Goal: Transaction & Acquisition: Purchase product/service

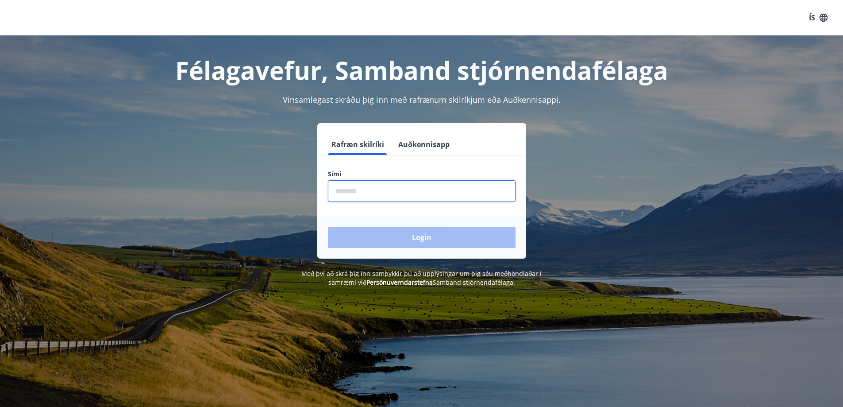
click at [362, 187] on input "phone" at bounding box center [422, 191] width 188 height 22
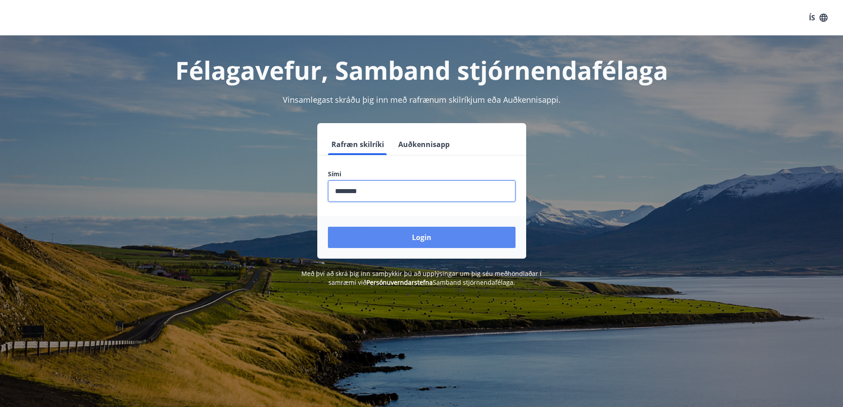
type input "********"
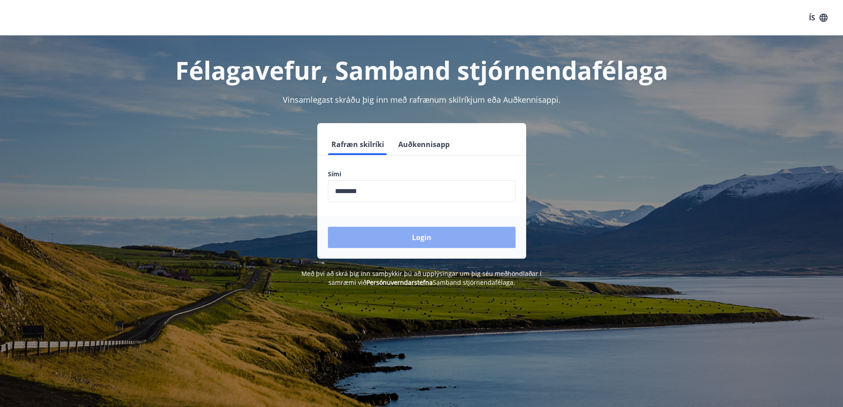
click at [410, 239] on button "Login" at bounding box center [422, 237] width 188 height 21
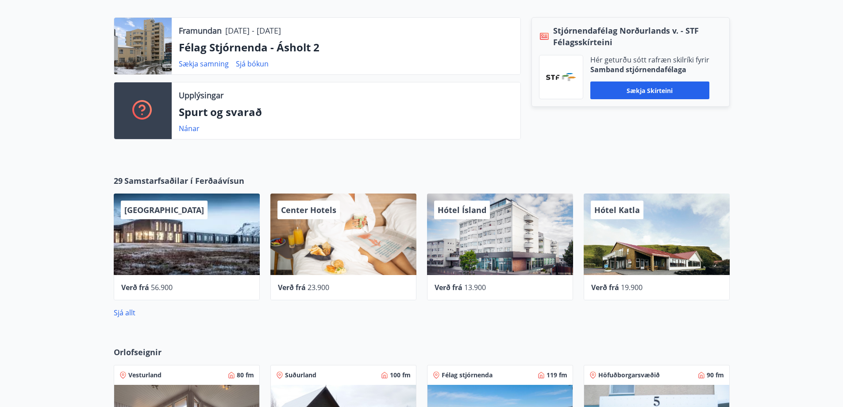
scroll to position [531, 0]
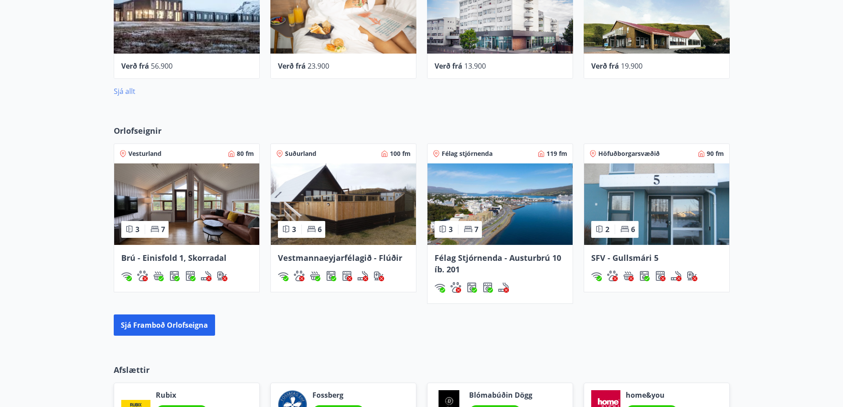
click at [127, 95] on link "Sjá allt" at bounding box center [125, 91] width 22 height 10
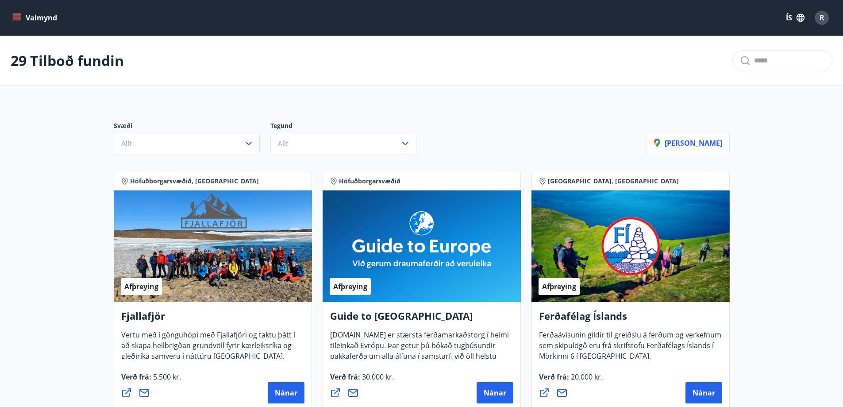
click at [43, 17] on button "Valmynd" at bounding box center [36, 18] width 50 height 16
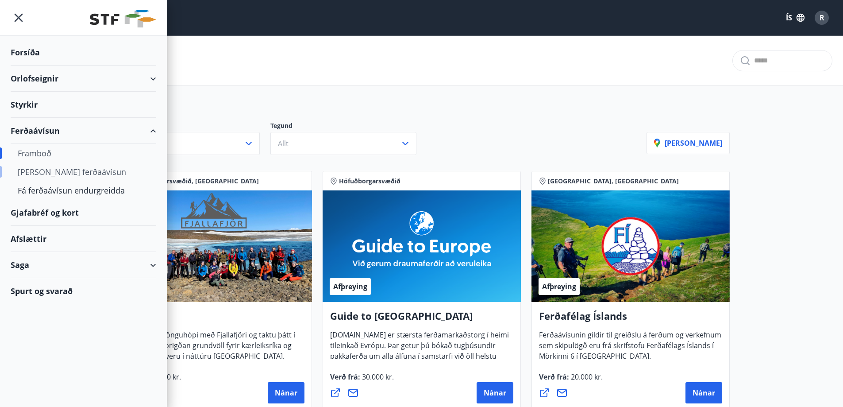
click at [64, 174] on div "[PERSON_NAME] ferðaávísun" at bounding box center [83, 171] width 131 height 19
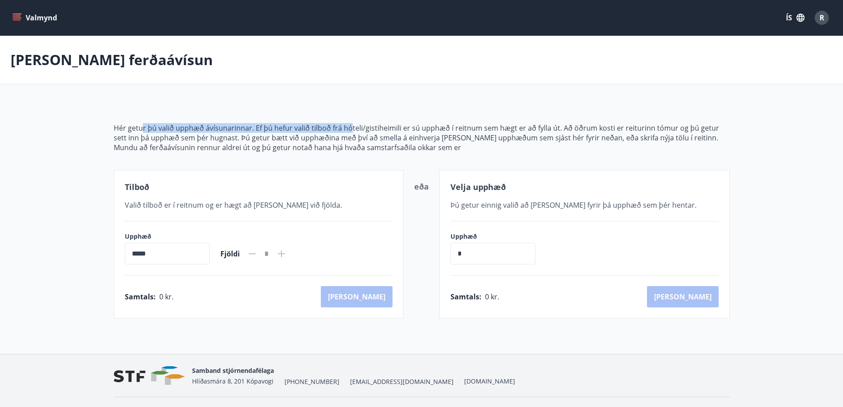
drag, startPoint x: 142, startPoint y: 125, endPoint x: 350, endPoint y: 122, distance: 208.1
click at [350, 122] on div "Hér getur þú valið upphæð ávísunarinnar. Ef þú hefur valið tilboð frá hóteli/gi…" at bounding box center [422, 210] width 616 height 216
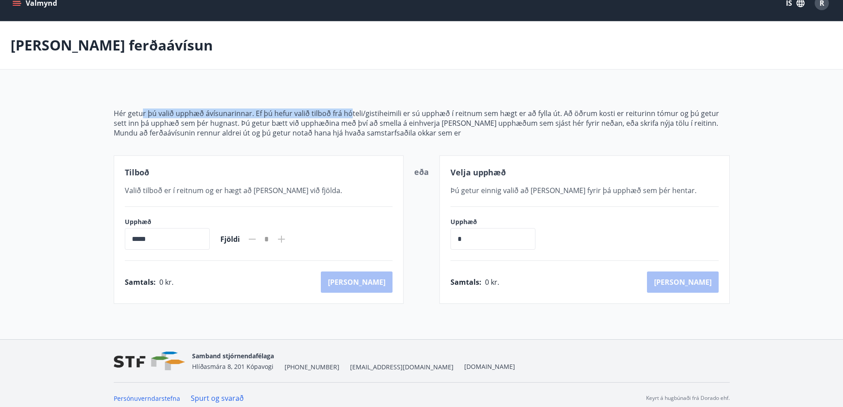
scroll to position [21, 0]
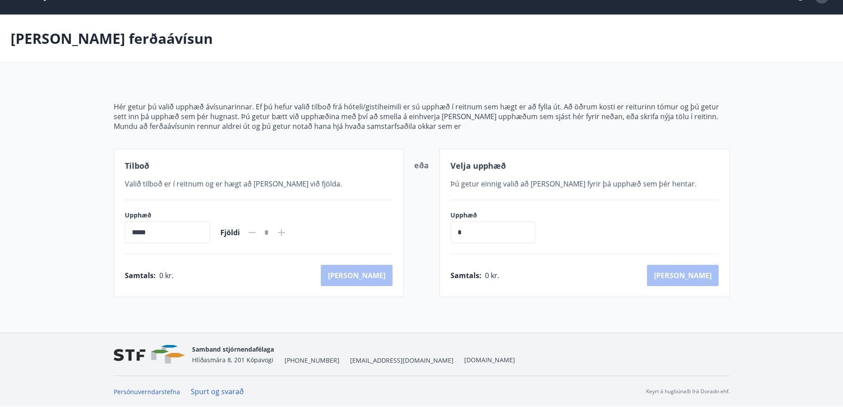
click at [236, 181] on span "Valið tilboð er í reitnum og er hægt að [PERSON_NAME] við fjölda." at bounding box center [233, 184] width 217 height 10
click at [498, 193] on div "Velja upphæð Þú getur einnig valið að [PERSON_NAME] fyrir þá upphæð sem þér hen…" at bounding box center [585, 223] width 290 height 148
click at [497, 186] on span "Þú getur einnig valið að [PERSON_NAME] fyrir þá upphæð sem þér hentar." at bounding box center [574, 184] width 246 height 10
click at [495, 182] on span "Þú getur einnig valið að [PERSON_NAME] fyrir þá upphæð sem þér hentar." at bounding box center [574, 184] width 246 height 10
click at [468, 220] on div "Upphæð * ​" at bounding box center [498, 227] width 94 height 32
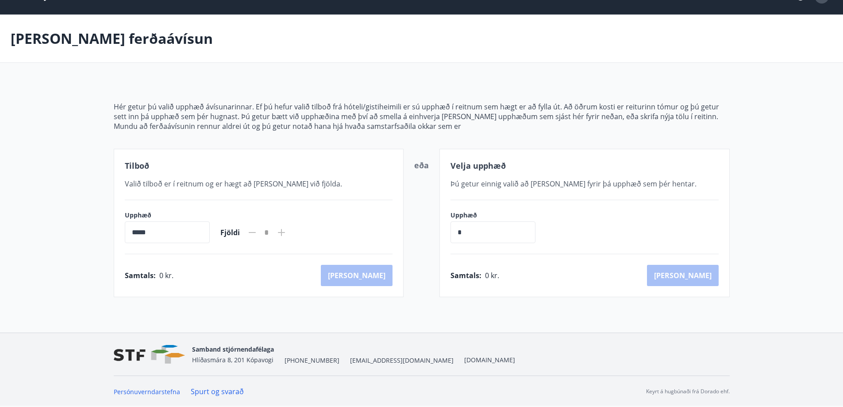
click at [472, 231] on input "*" at bounding box center [493, 232] width 85 height 22
type input "******"
click at [704, 281] on button "[PERSON_NAME]" at bounding box center [683, 275] width 72 height 21
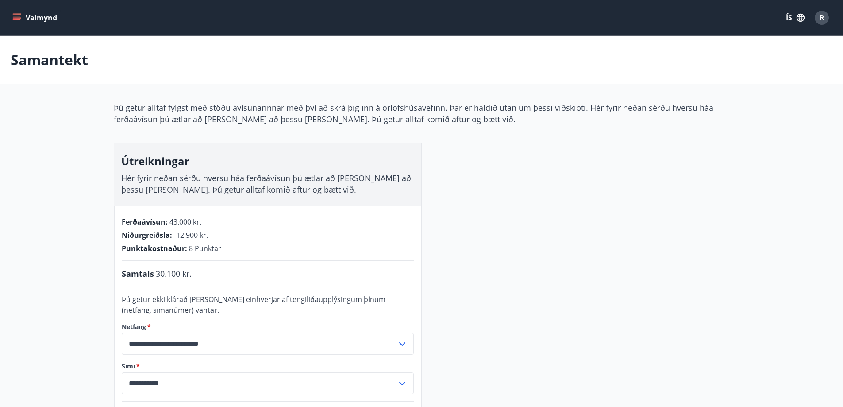
click at [37, 4] on div "Valmynd ÍS R" at bounding box center [421, 17] width 843 height 35
click at [30, 14] on button "Valmynd" at bounding box center [36, 18] width 50 height 16
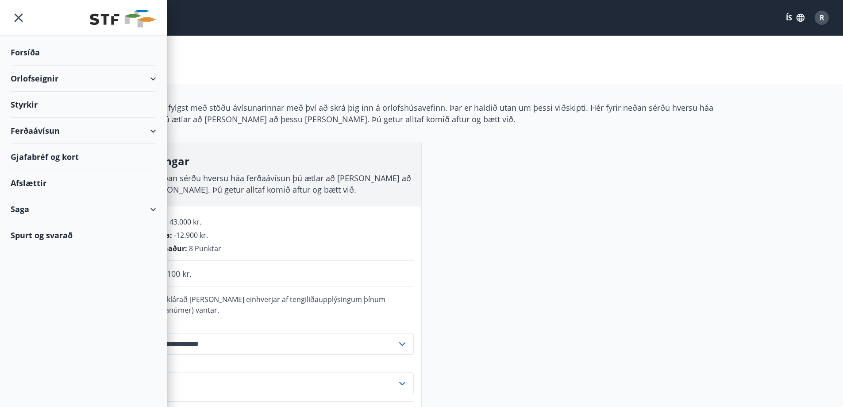
click at [47, 179] on div "Afslættir" at bounding box center [84, 183] width 146 height 26
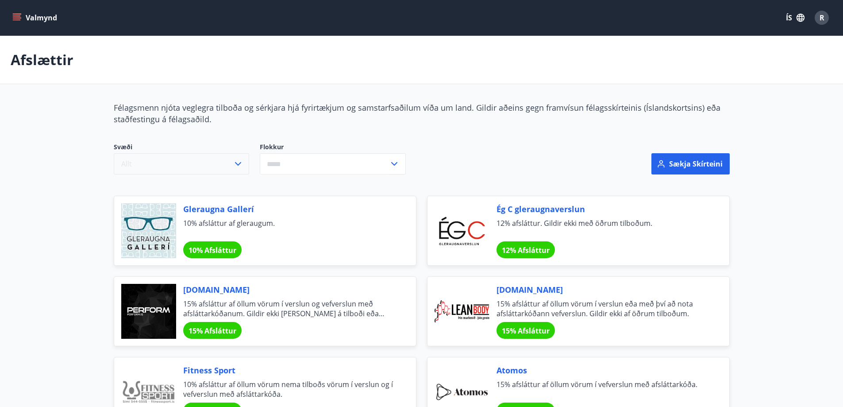
click at [185, 169] on button "Allt" at bounding box center [181, 163] width 135 height 21
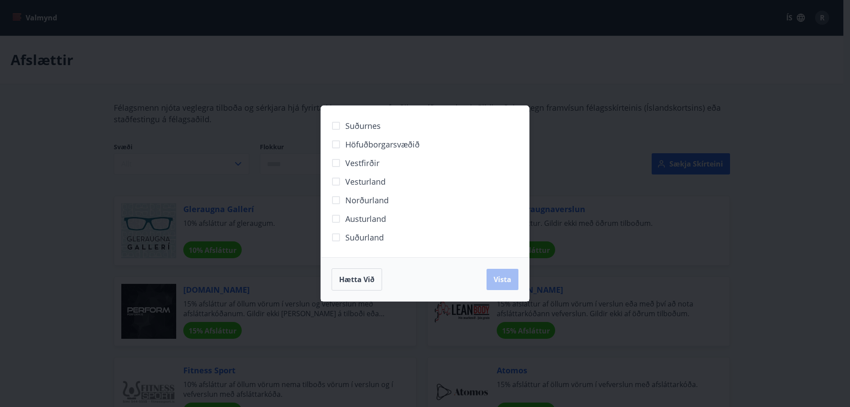
click at [422, 82] on div "Suðurnes Höfuðborgarsvæðið [GEOGRAPHIC_DATA] [GEOGRAPHIC_DATA] Norðurland [GEOG…" at bounding box center [425, 203] width 850 height 407
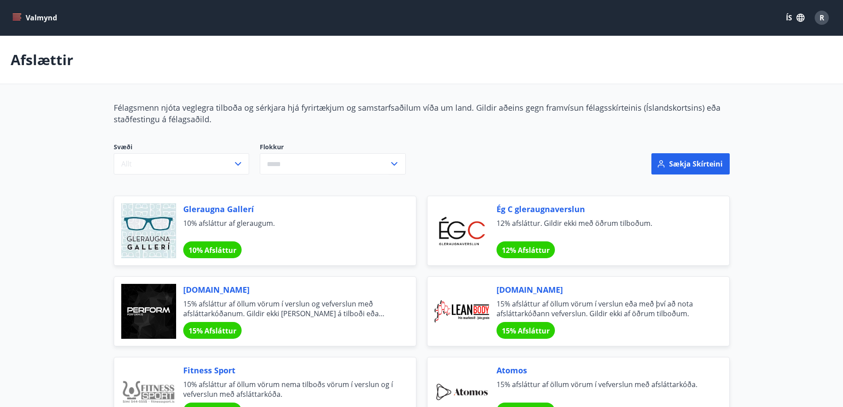
click at [293, 167] on input "text" at bounding box center [324, 164] width 129 height 22
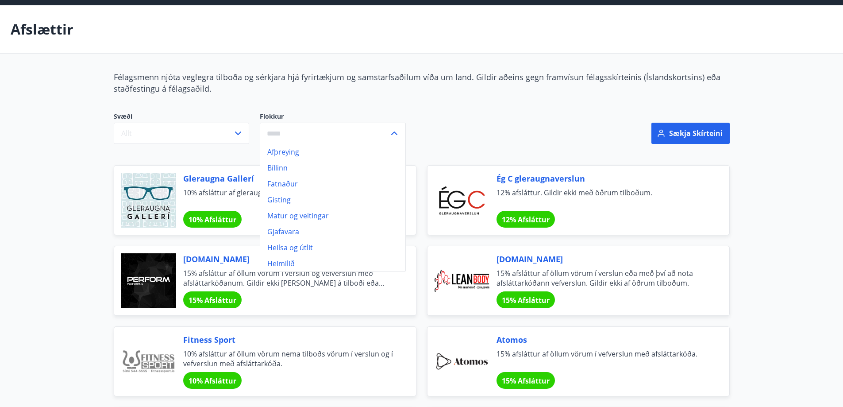
scroll to position [44, 0]
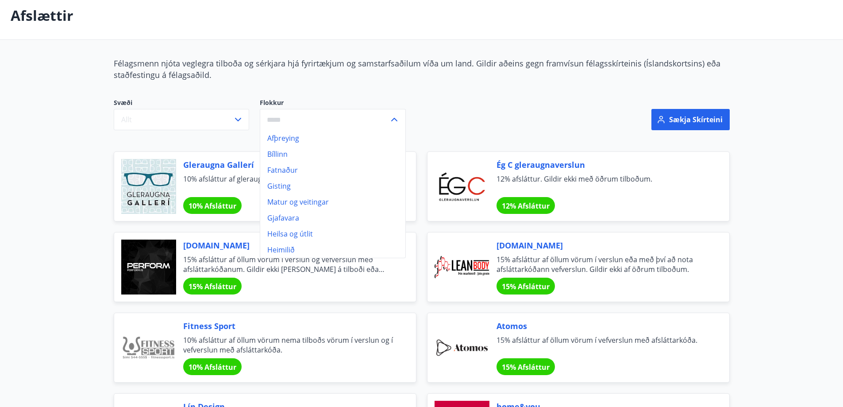
click at [297, 188] on li "Gisting" at bounding box center [332, 186] width 145 height 16
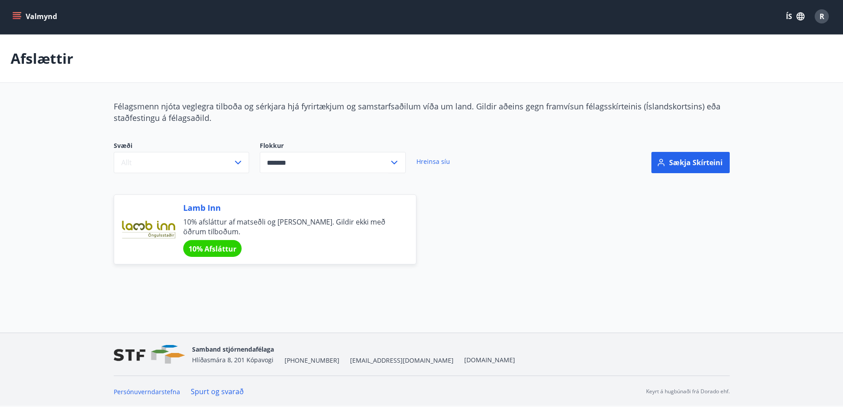
type input "*******"
